Goal: Transaction & Acquisition: Purchase product/service

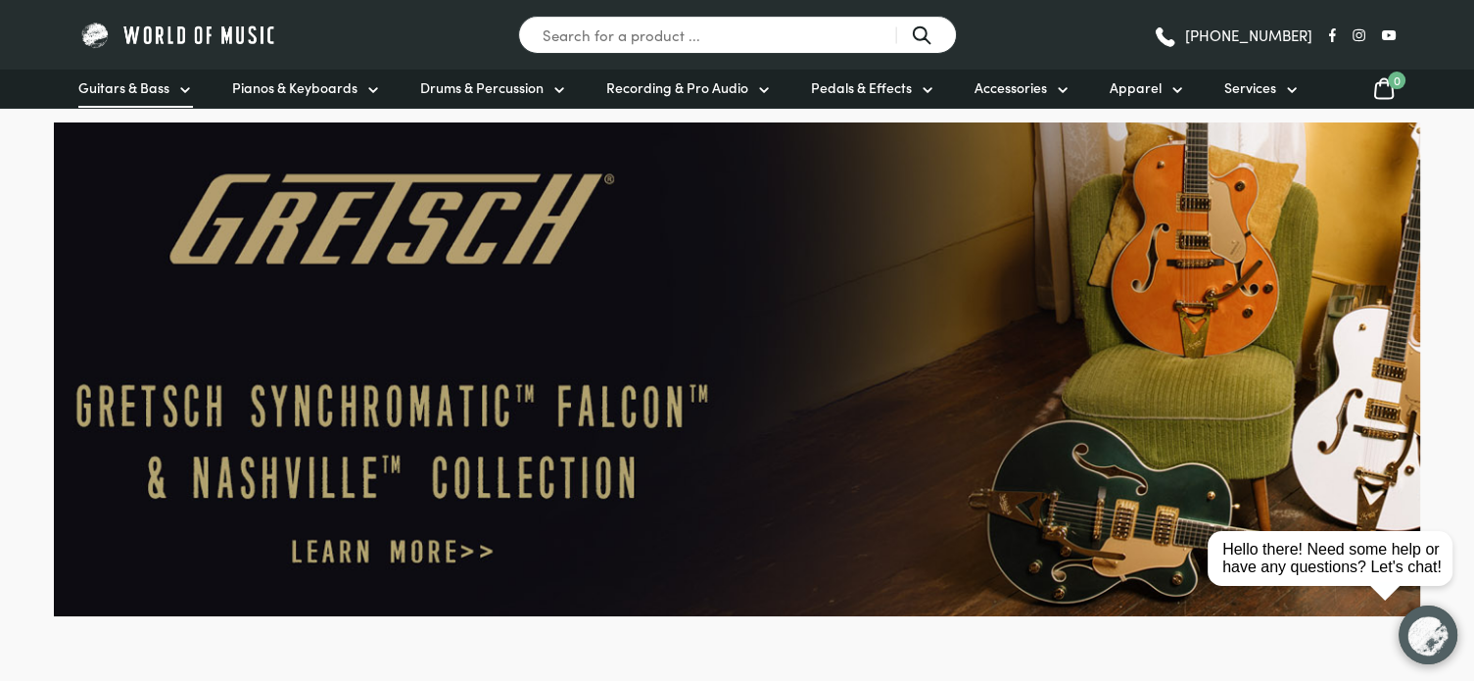
click at [182, 86] on icon at bounding box center [185, 90] width 16 height 16
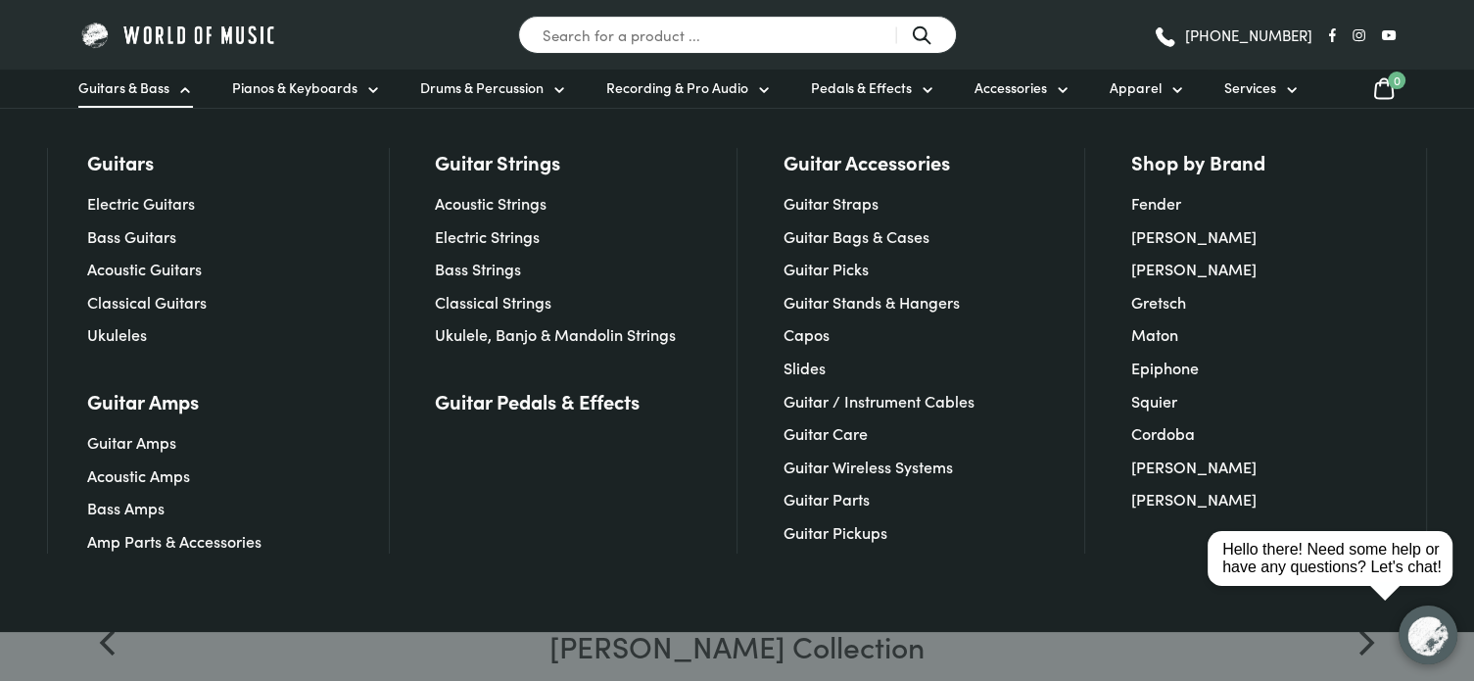
scroll to position [588, 0]
click at [1127, 637] on div at bounding box center [737, 340] width 1474 height 681
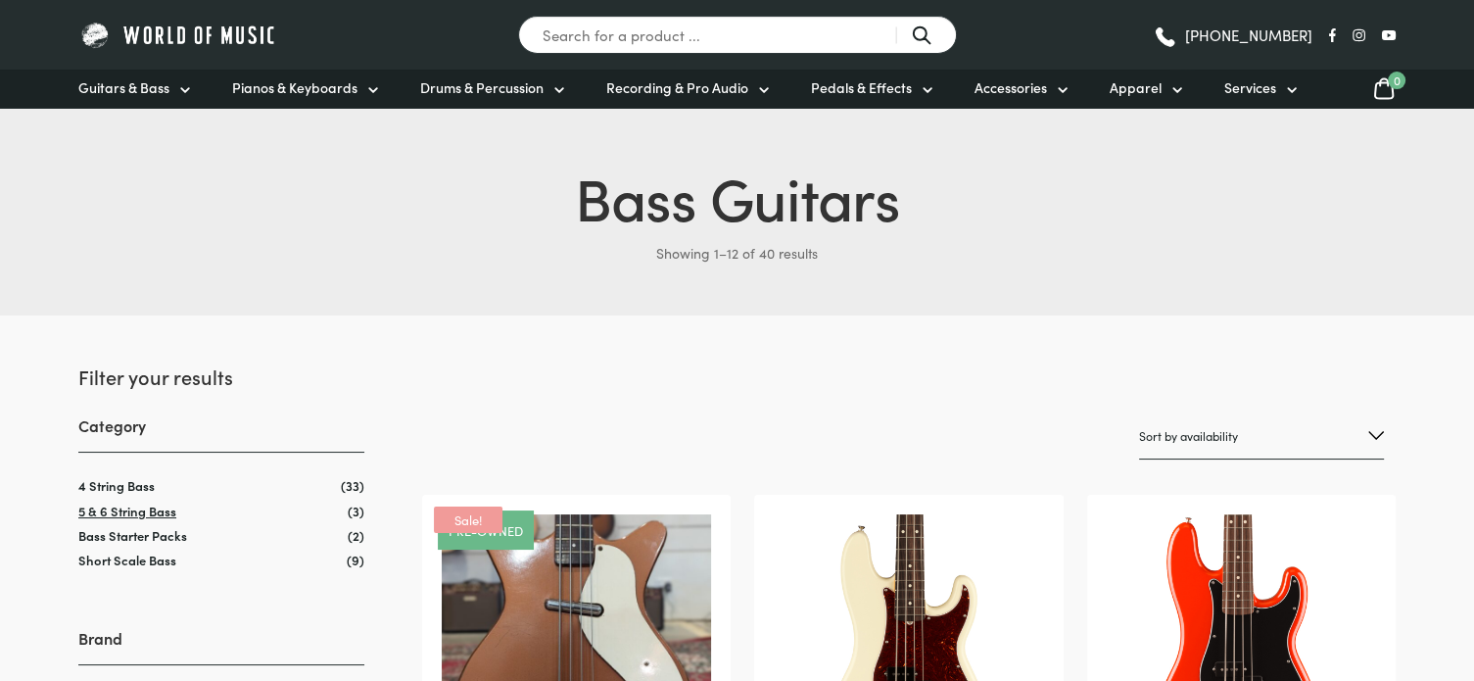
click at [152, 505] on link "5 & 6 String Bass" at bounding box center [127, 510] width 98 height 19
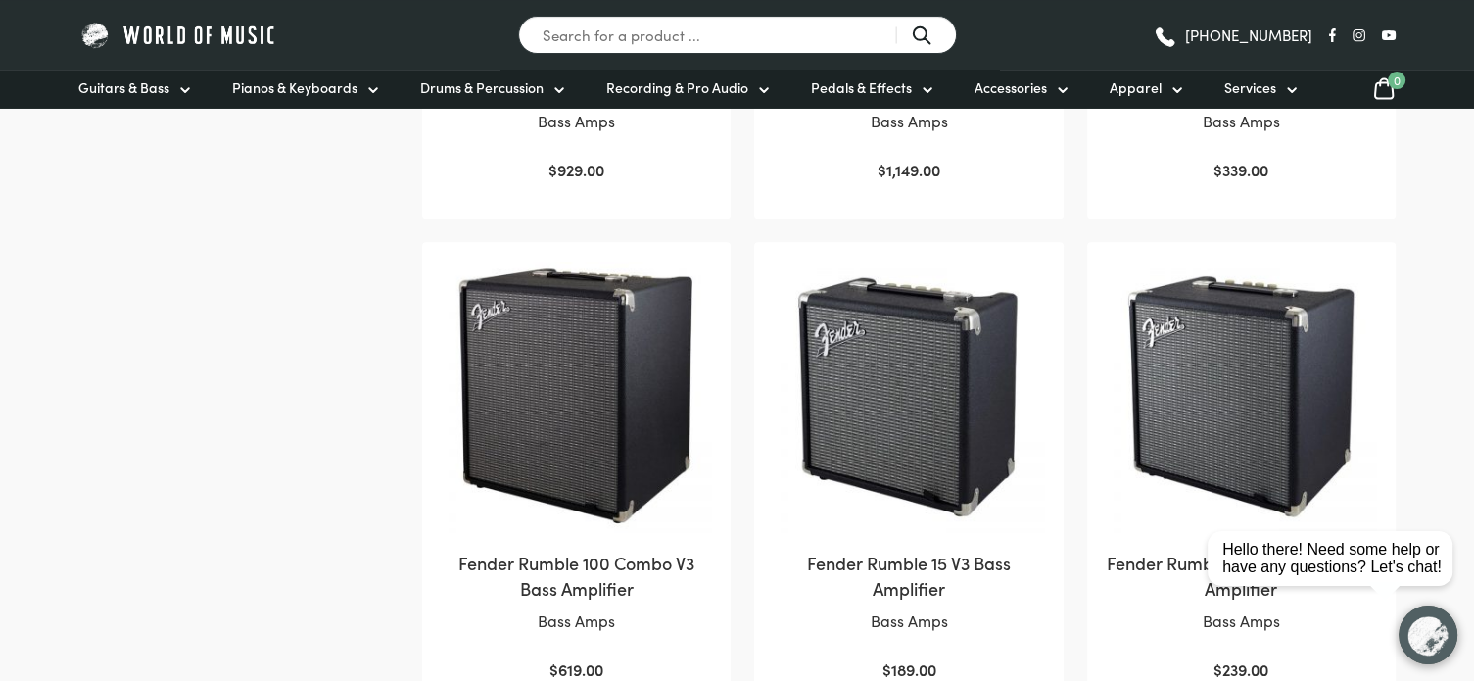
scroll to position [783, 0]
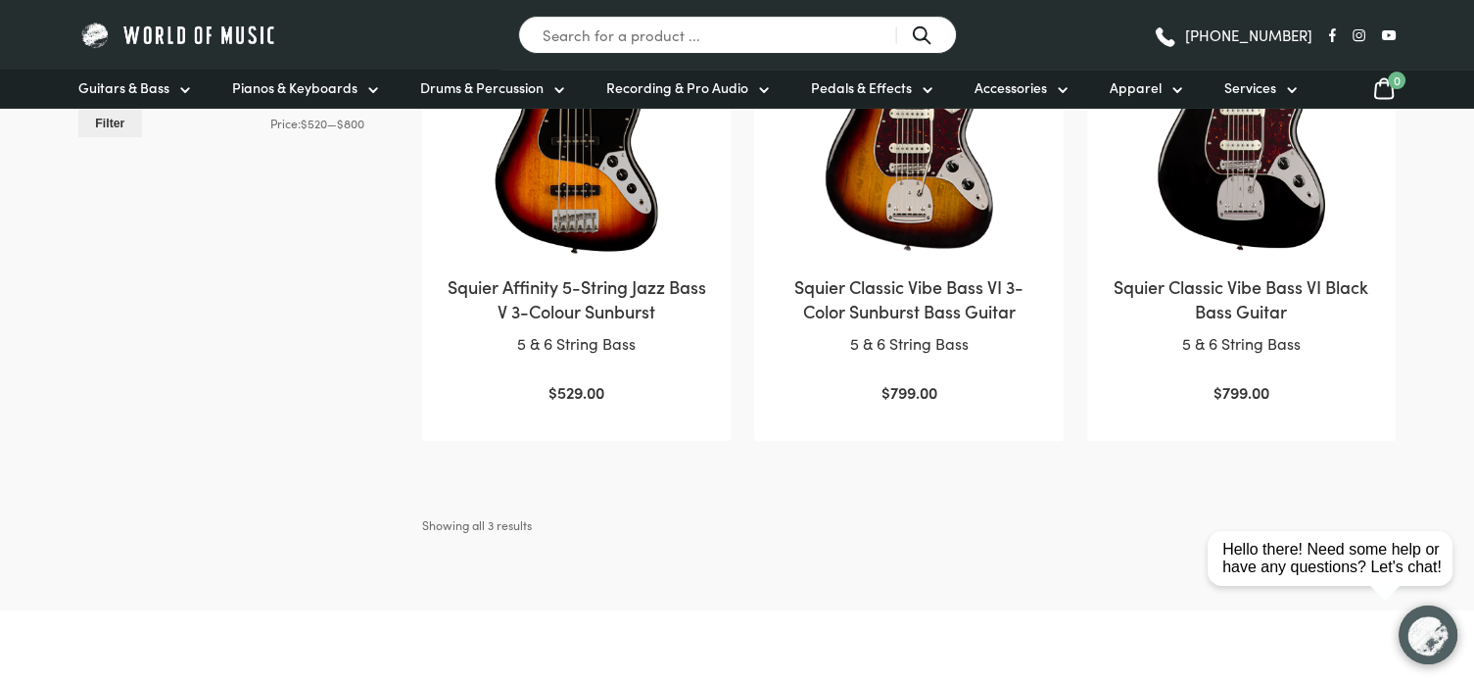
scroll to position [392, 0]
